Goal: Information Seeking & Learning: Learn about a topic

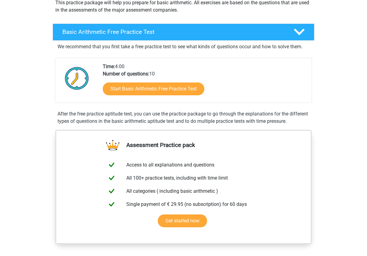
scroll to position [81, 0]
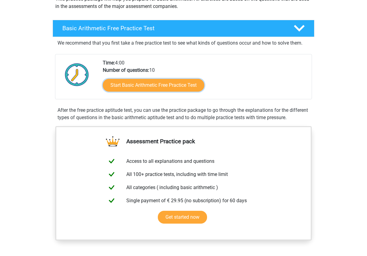
click at [149, 82] on link "Start Basic Arithmetic Free Practice Test" at bounding box center [153, 85] width 101 height 13
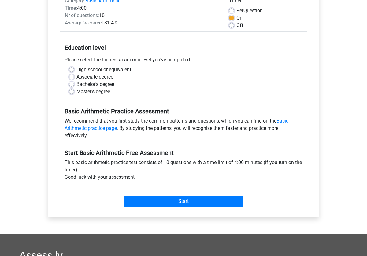
scroll to position [97, 0]
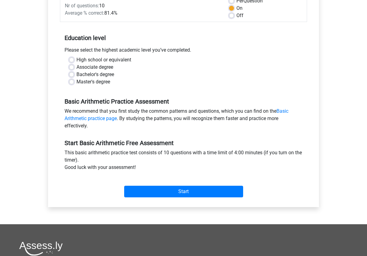
click at [84, 60] on label "High school or equivalent" at bounding box center [103, 59] width 55 height 7
click at [74, 60] on input "High school or equivalent" at bounding box center [71, 59] width 5 height 6
radio input "true"
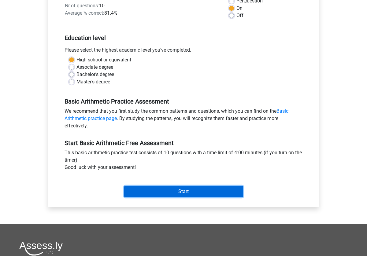
click at [185, 191] on input "Start" at bounding box center [183, 192] width 119 height 12
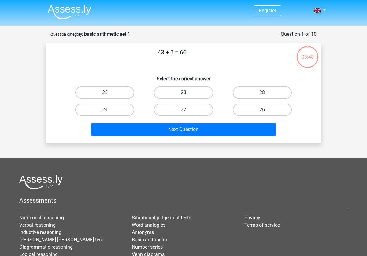
click at [177, 92] on label "23" at bounding box center [183, 92] width 59 height 12
click at [183, 93] on input "23" at bounding box center [185, 95] width 4 height 4
radio input "true"
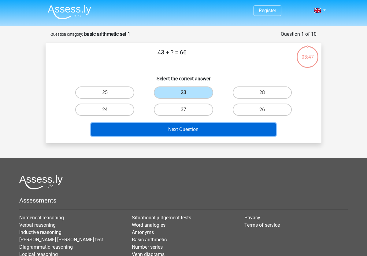
click at [185, 135] on button "Next Question" at bounding box center [183, 129] width 185 height 13
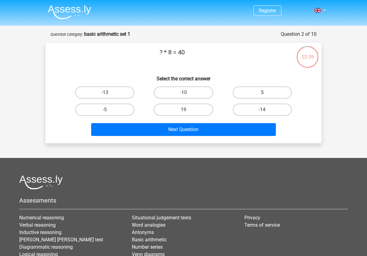
click at [258, 94] on label "5" at bounding box center [262, 92] width 59 height 12
click at [262, 94] on input "5" at bounding box center [264, 95] width 4 height 4
radio input "true"
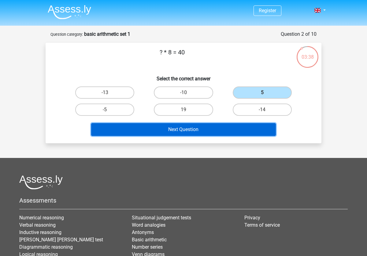
click at [166, 131] on button "Next Question" at bounding box center [183, 129] width 185 height 13
